Goal: Check status

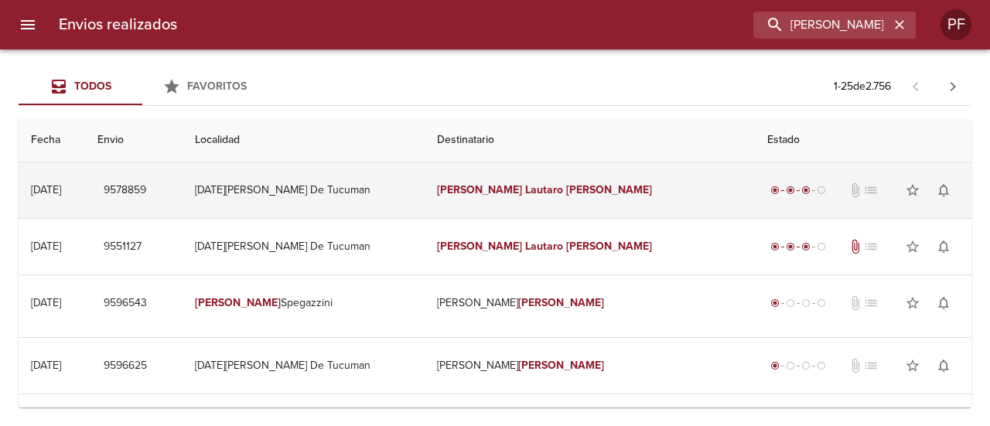
click at [596, 172] on td "[PERSON_NAME] [PERSON_NAME]" at bounding box center [590, 190] width 331 height 56
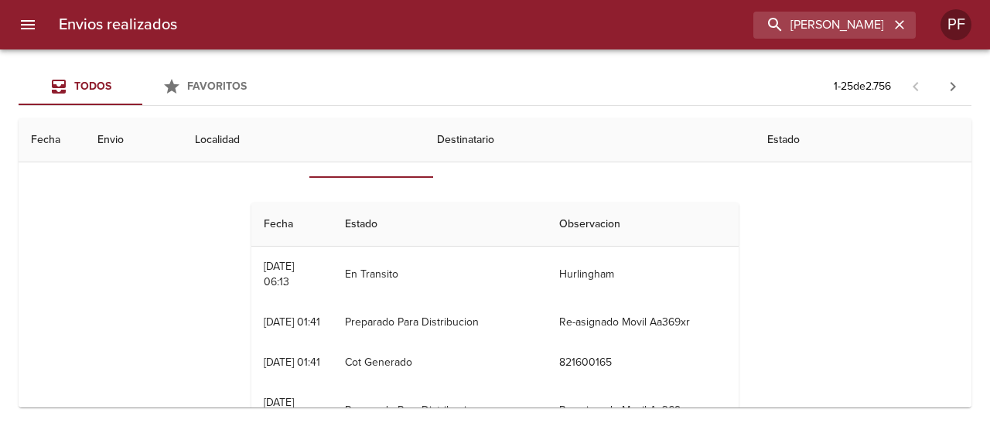
scroll to position [77, 0]
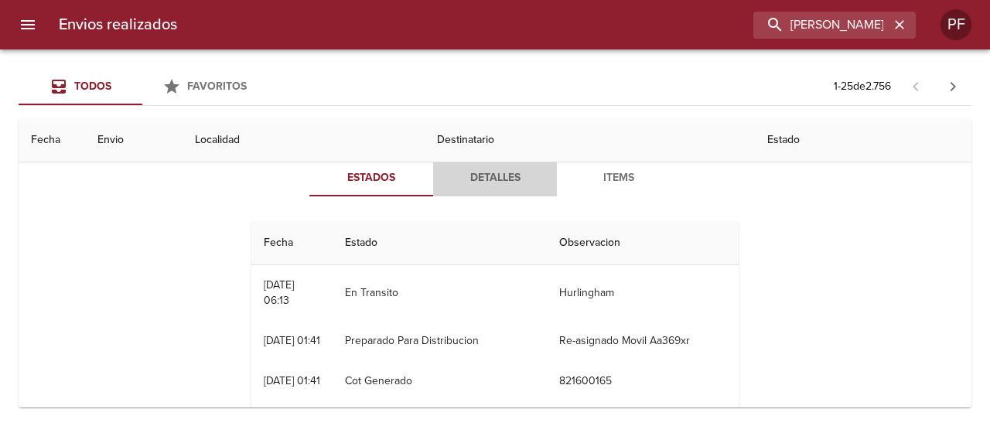
click at [498, 180] on span "Detalles" at bounding box center [494, 178] width 105 height 19
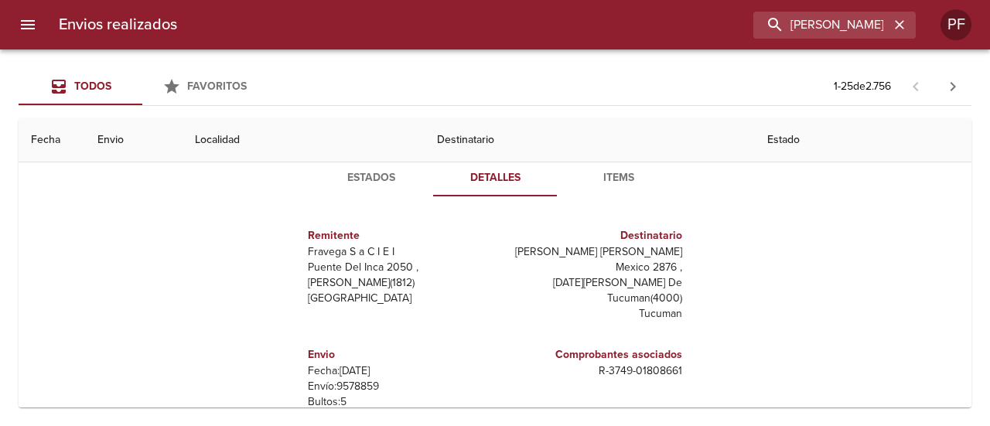
click at [405, 179] on span "Estados" at bounding box center [371, 178] width 105 height 19
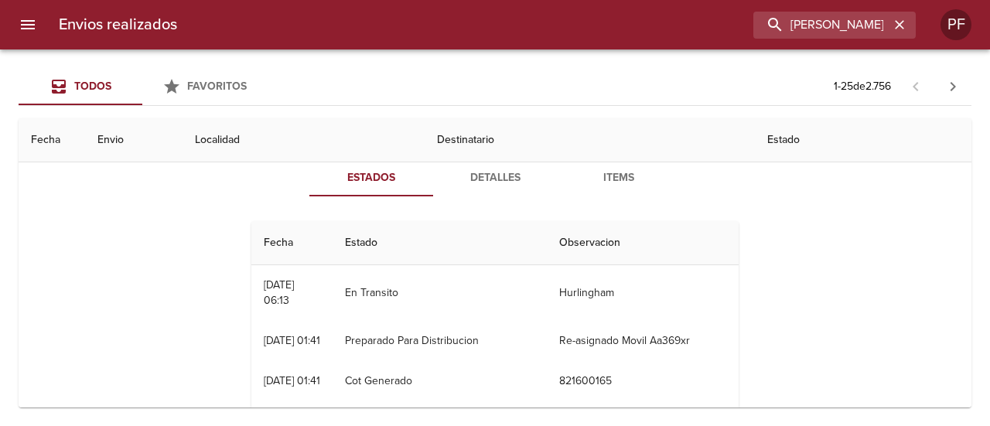
click at [74, 127] on th "Fecha" at bounding box center [52, 140] width 67 height 44
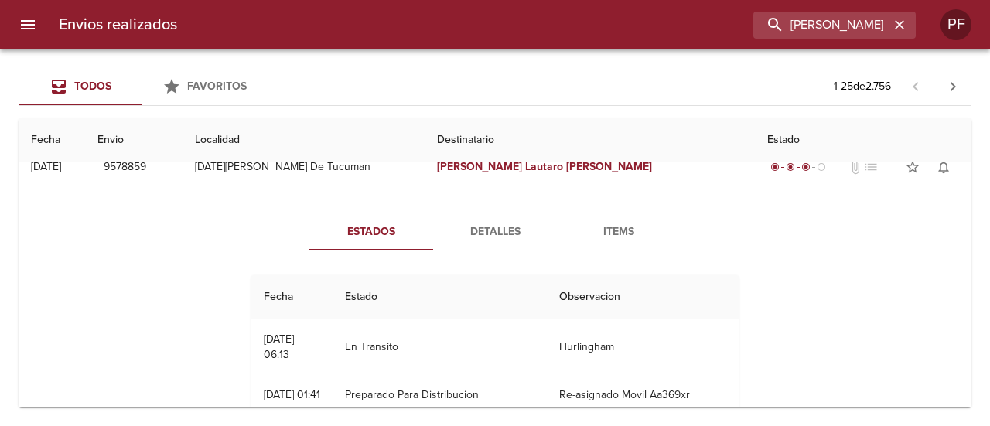
scroll to position [0, 0]
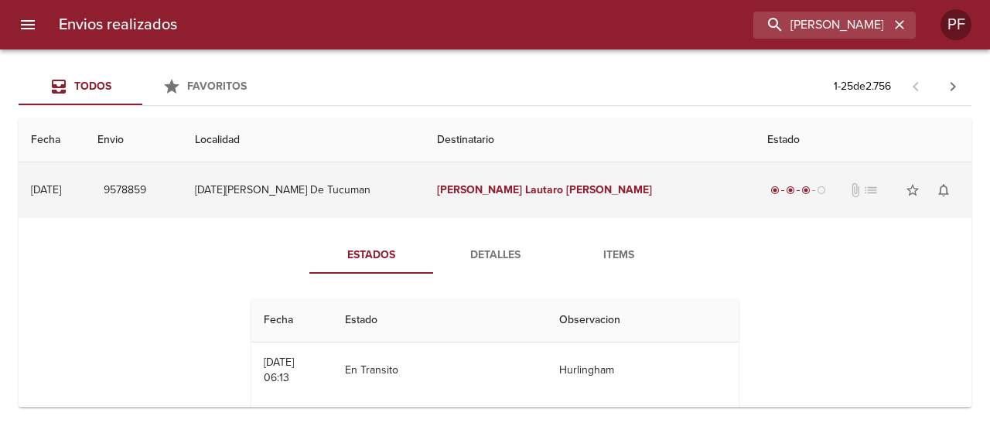
click at [85, 186] on td "[DATE] [DATE]" at bounding box center [52, 190] width 67 height 56
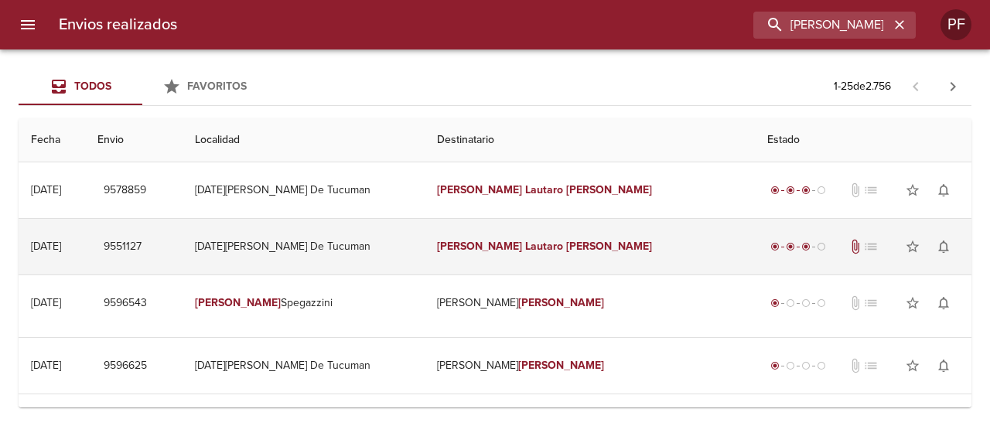
click at [424, 250] on td "[DATE][PERSON_NAME] De Tucuman" at bounding box center [303, 247] width 241 height 56
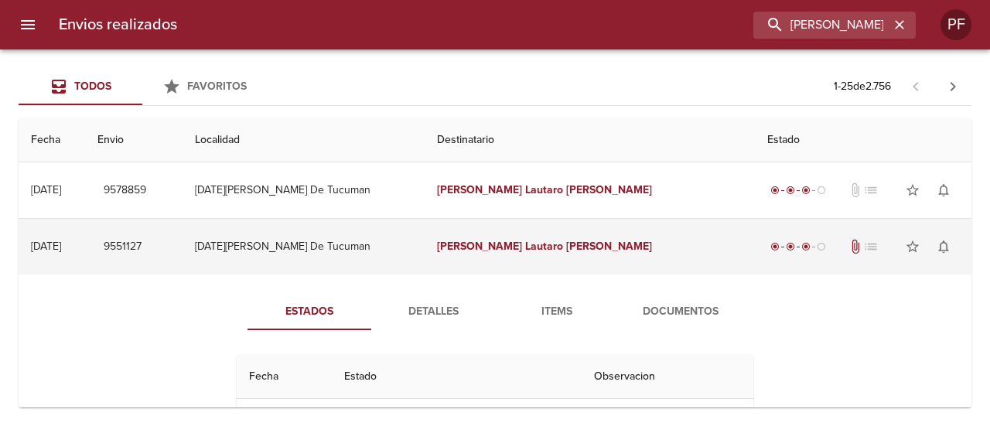
click at [423, 247] on td "[DATE][PERSON_NAME] De Tucuman" at bounding box center [303, 247] width 241 height 56
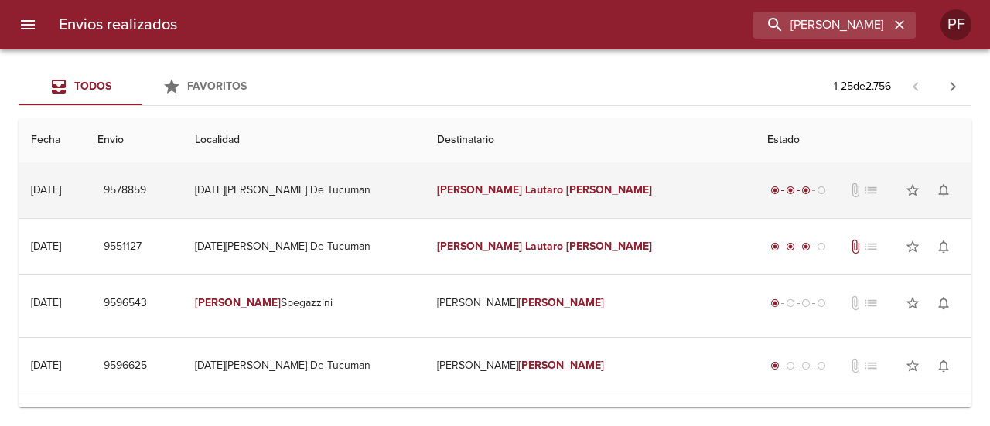
click at [424, 180] on td "[DATE][PERSON_NAME] De Tucuman" at bounding box center [303, 190] width 241 height 56
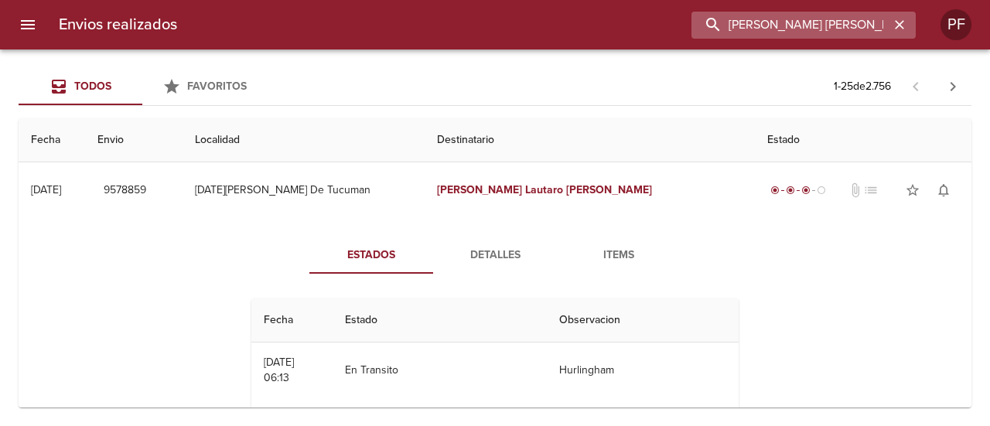
click at [858, 29] on input "[PERSON_NAME] [PERSON_NAME]" at bounding box center [790, 25] width 198 height 27
paste input "[PERSON_NAME]"
type input "[PERSON_NAME]"
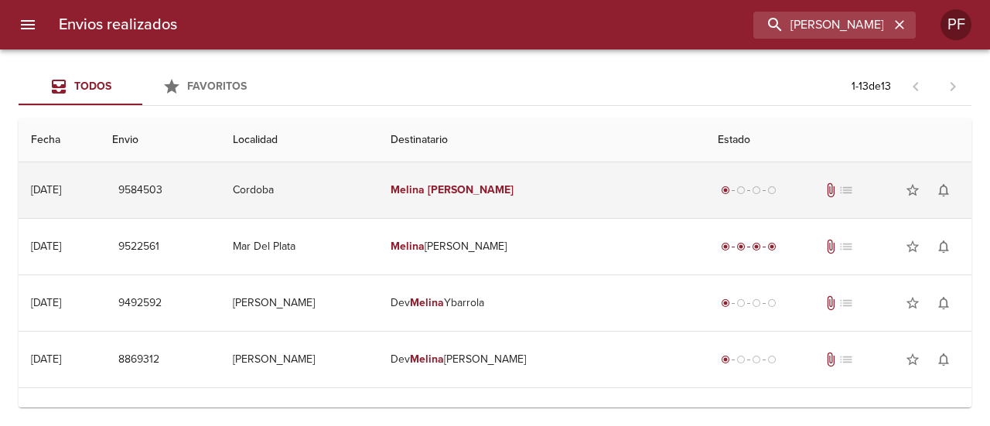
click at [425, 192] on em "Melina" at bounding box center [408, 189] width 34 height 13
